Goal: Navigation & Orientation: Find specific page/section

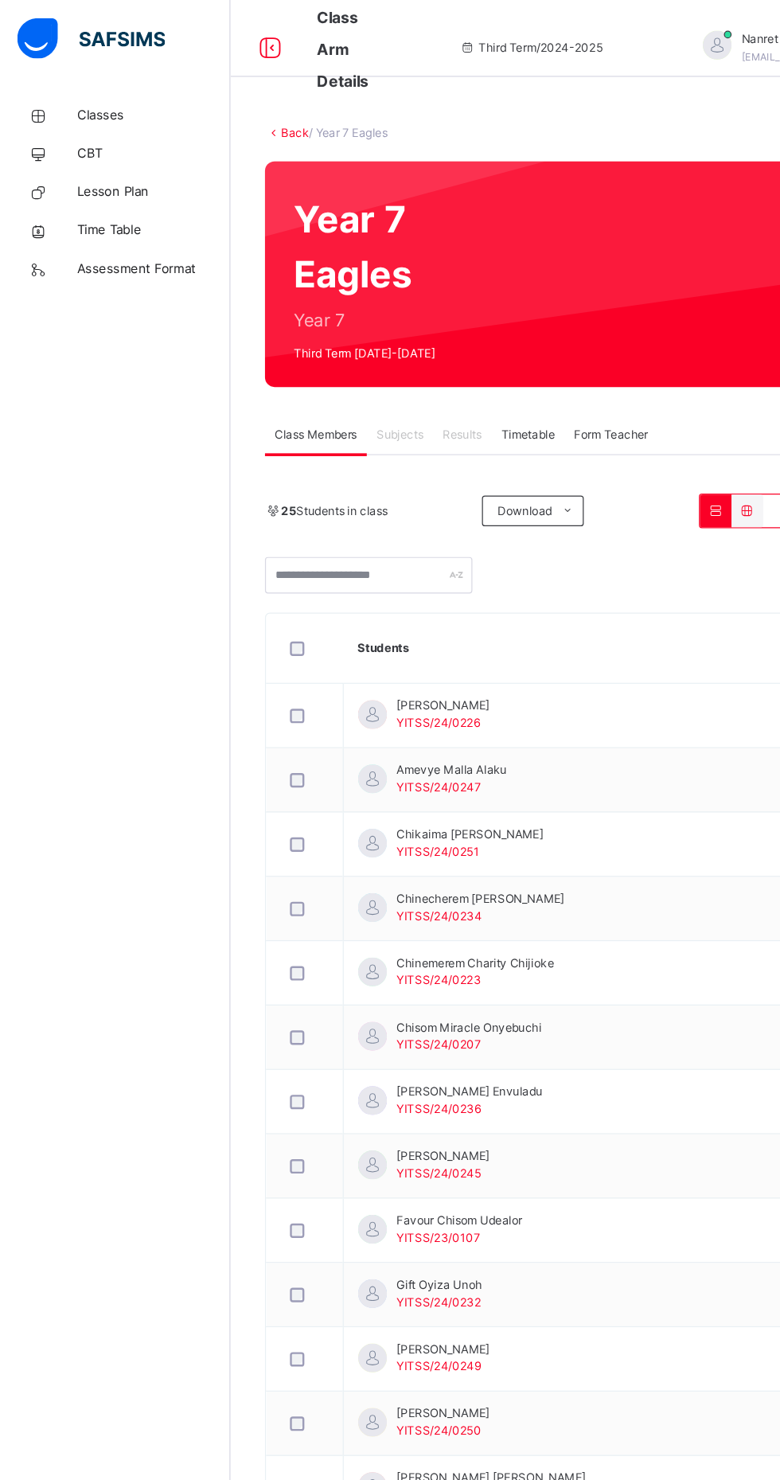
click at [103, 96] on span "Classes" at bounding box center [127, 96] width 127 height 16
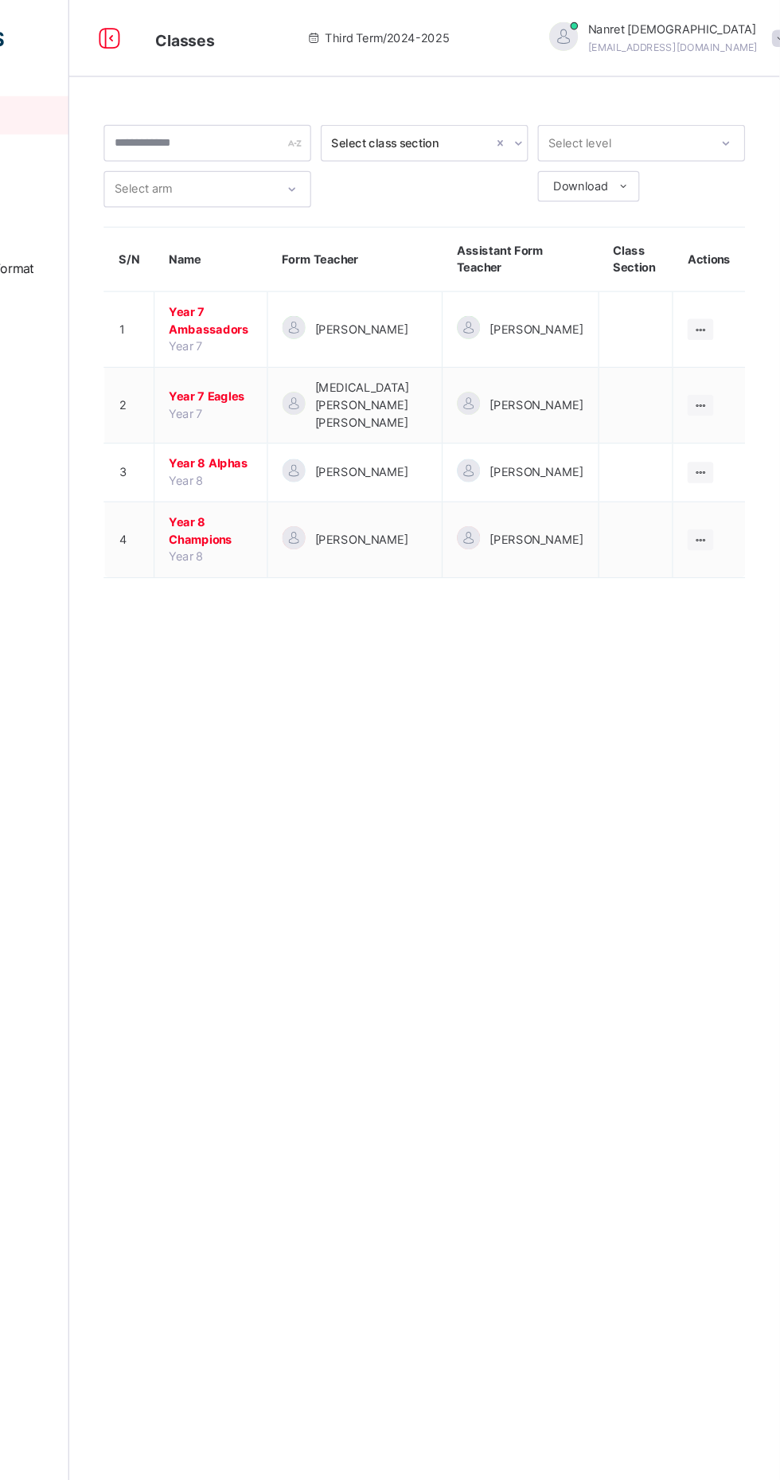
click at [447, 335] on span "[MEDICAL_DATA][PERSON_NAME] [PERSON_NAME]" at bounding box center [441, 336] width 93 height 43
click at [597, 329] on span "[PERSON_NAME]" at bounding box center [578, 336] width 77 height 14
click at [472, 324] on span "[MEDICAL_DATA][PERSON_NAME] [PERSON_NAME]" at bounding box center [441, 336] width 93 height 43
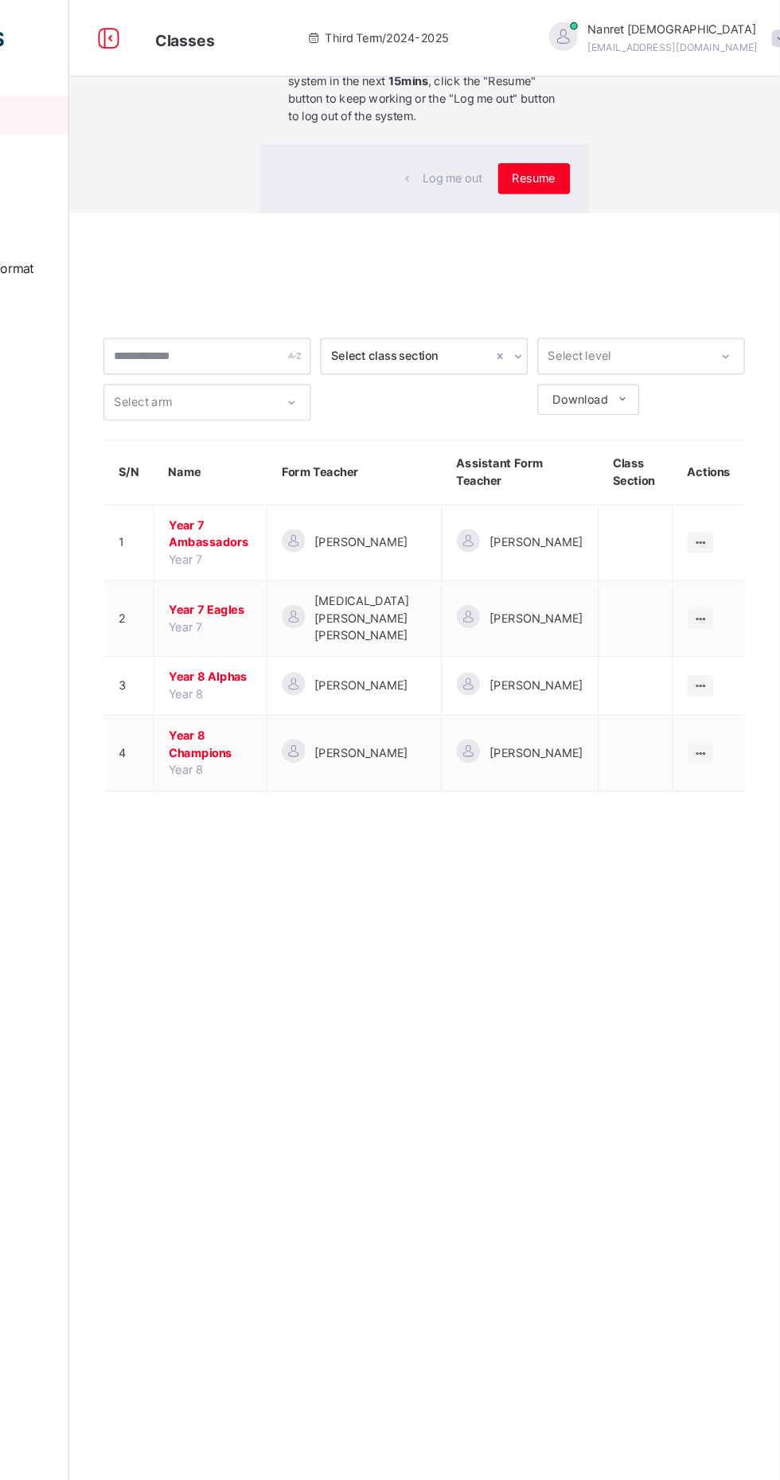
click at [592, 49] on div "×" at bounding box center [599, 32] width 15 height 33
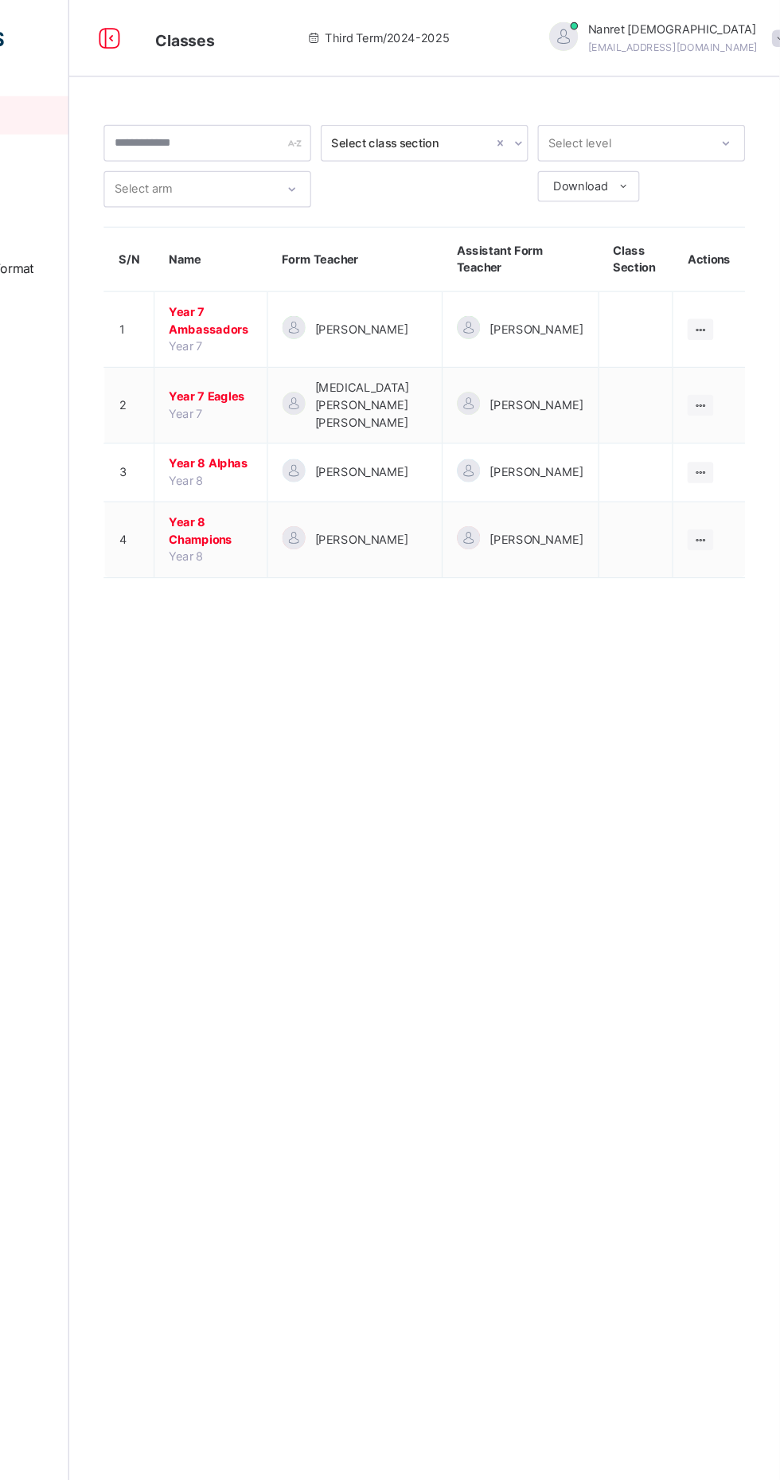
click at [343, 322] on span "Year 7 Eagles" at bounding box center [308, 329] width 69 height 14
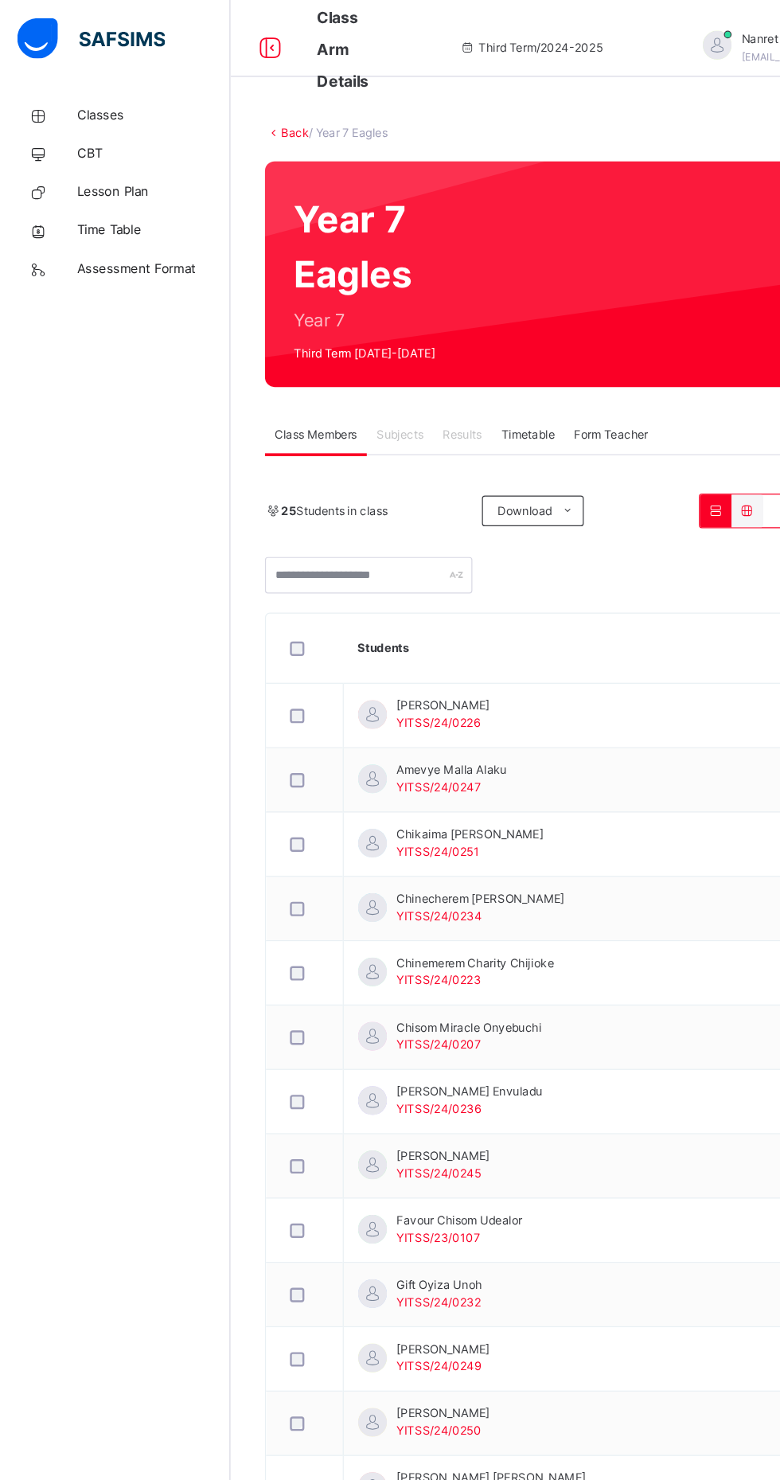
click at [326, 357] on span "Subjects" at bounding box center [331, 361] width 39 height 14
click at [92, 97] on span "Classes" at bounding box center [127, 96] width 127 height 16
